Goal: Check status: Check status

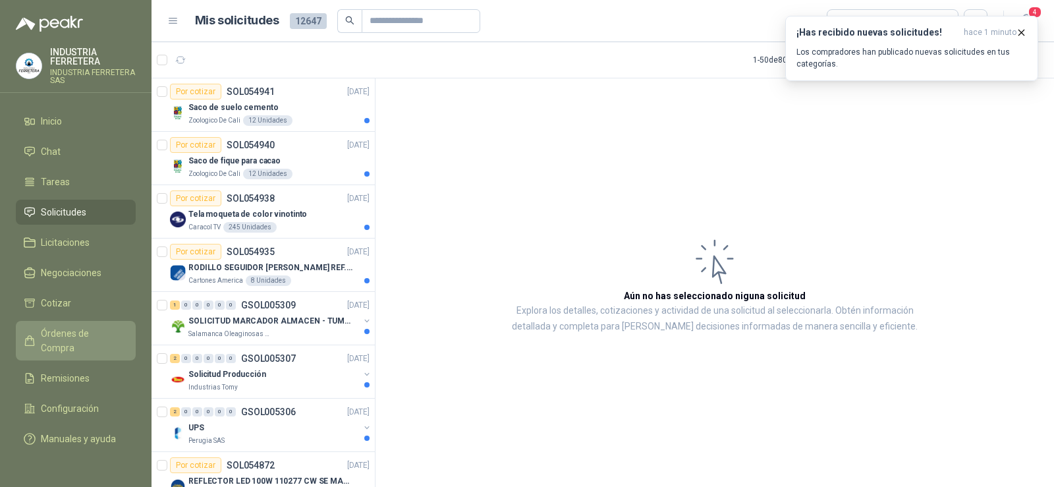
click at [96, 323] on link "Órdenes de Compra" at bounding box center [76, 341] width 120 height 40
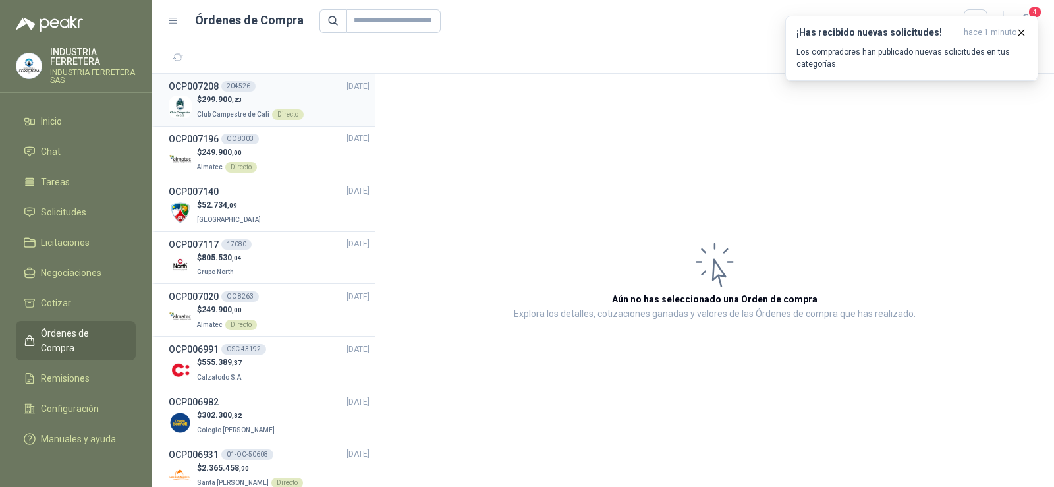
click at [292, 96] on p "$ 299.900 ,23" at bounding box center [250, 100] width 107 height 13
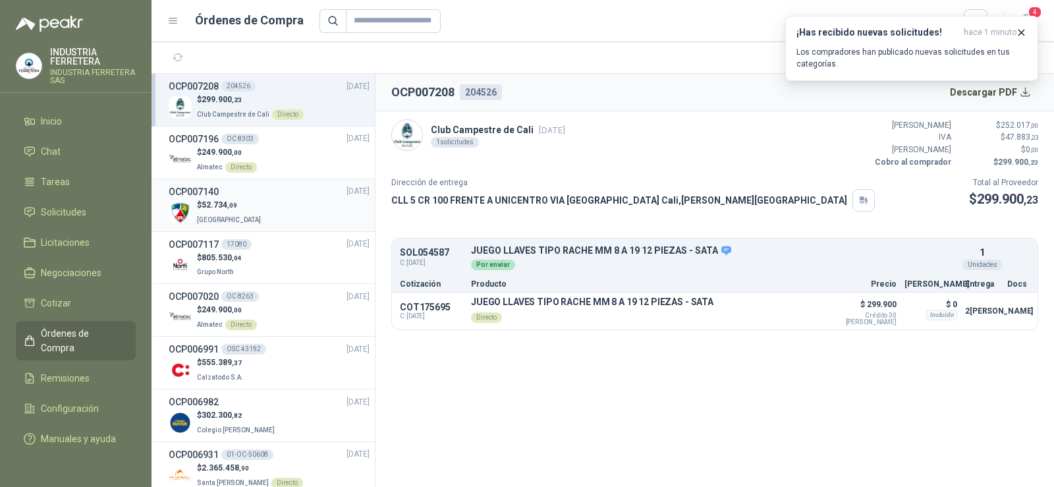
click at [260, 208] on div "$ 52.734 ,09 [GEOGRAPHIC_DATA]" at bounding box center [269, 212] width 201 height 27
